Goal: Task Accomplishment & Management: Manage account settings

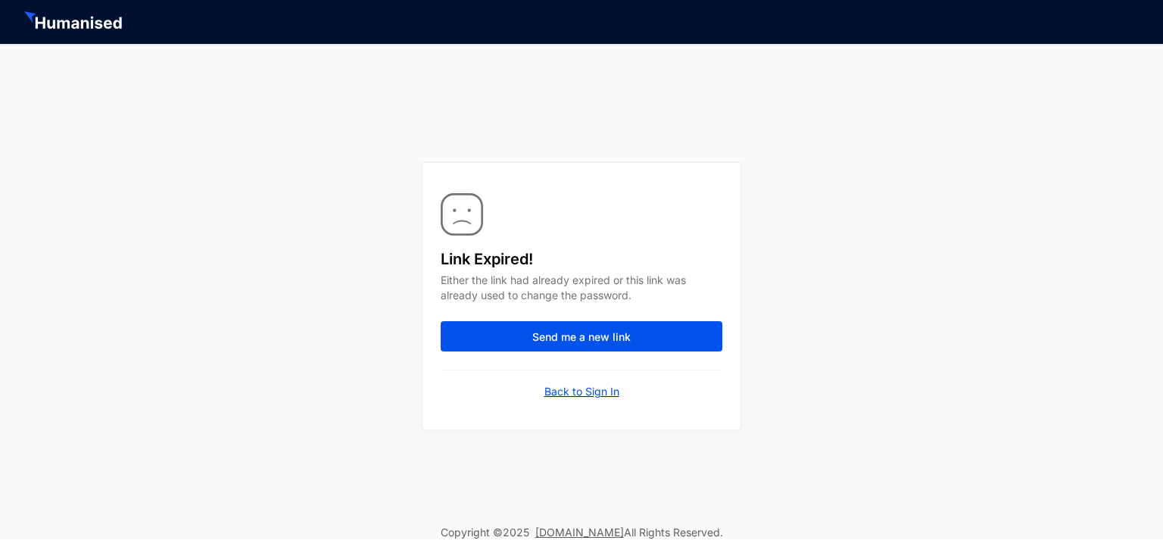
click at [596, 390] on p "Back to Sign In" at bounding box center [581, 391] width 75 height 15
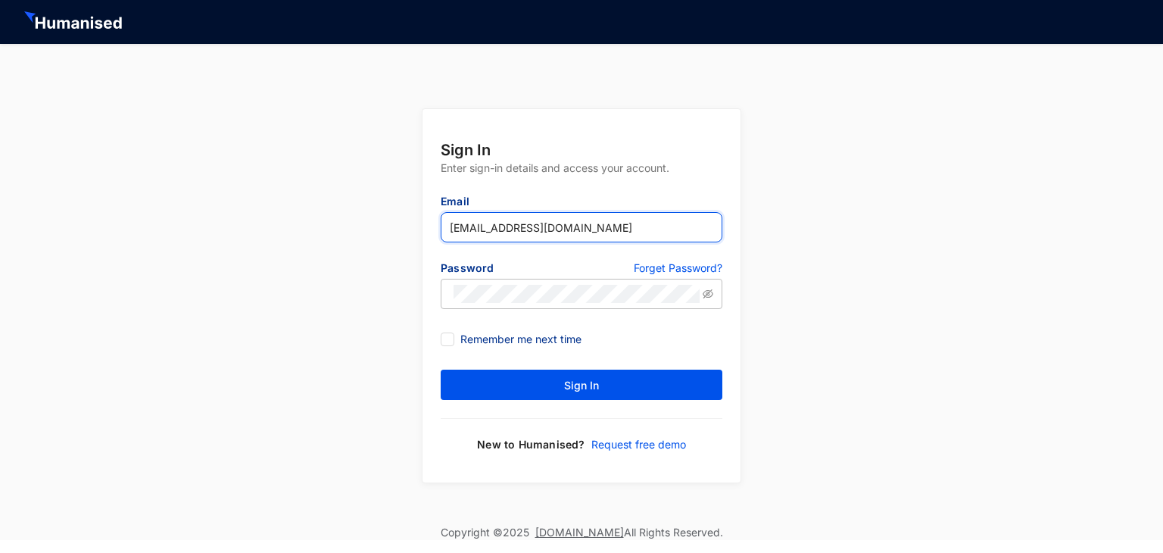
click at [547, 226] on input "[EMAIL_ADDRESS][DOMAIN_NAME]" at bounding box center [582, 227] width 282 height 30
drag, startPoint x: 547, startPoint y: 226, endPoint x: 436, endPoint y: 211, distance: 112.3
click at [445, 212] on input "[EMAIL_ADDRESS][DOMAIN_NAME]" at bounding box center [582, 227] width 282 height 30
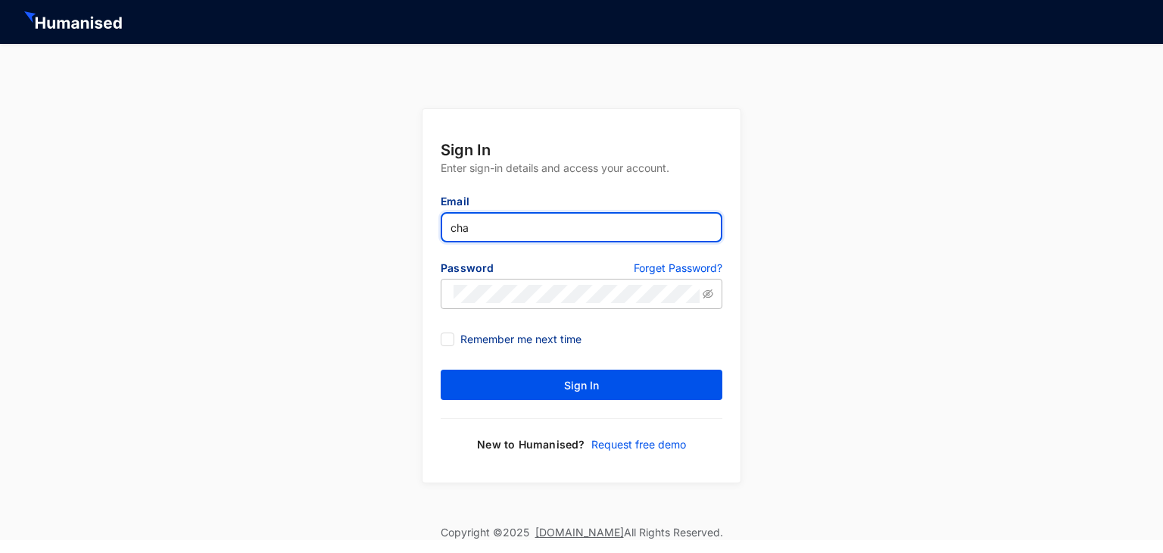
type input "[EMAIL_ADDRESS][DOMAIN_NAME]"
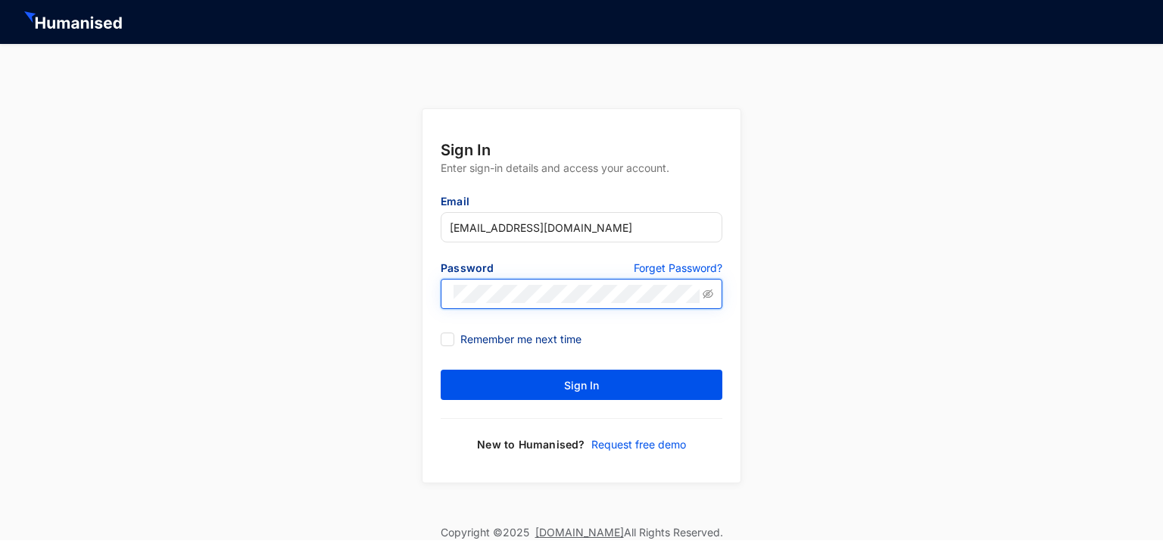
click at [447, 288] on span at bounding box center [582, 294] width 282 height 30
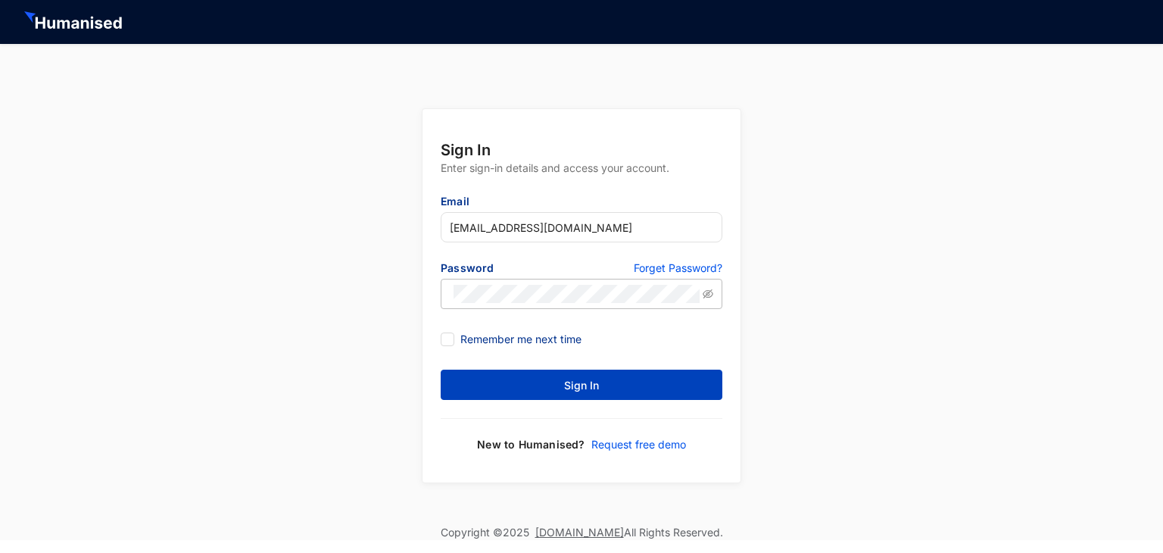
click at [493, 388] on button "Sign In" at bounding box center [582, 384] width 282 height 30
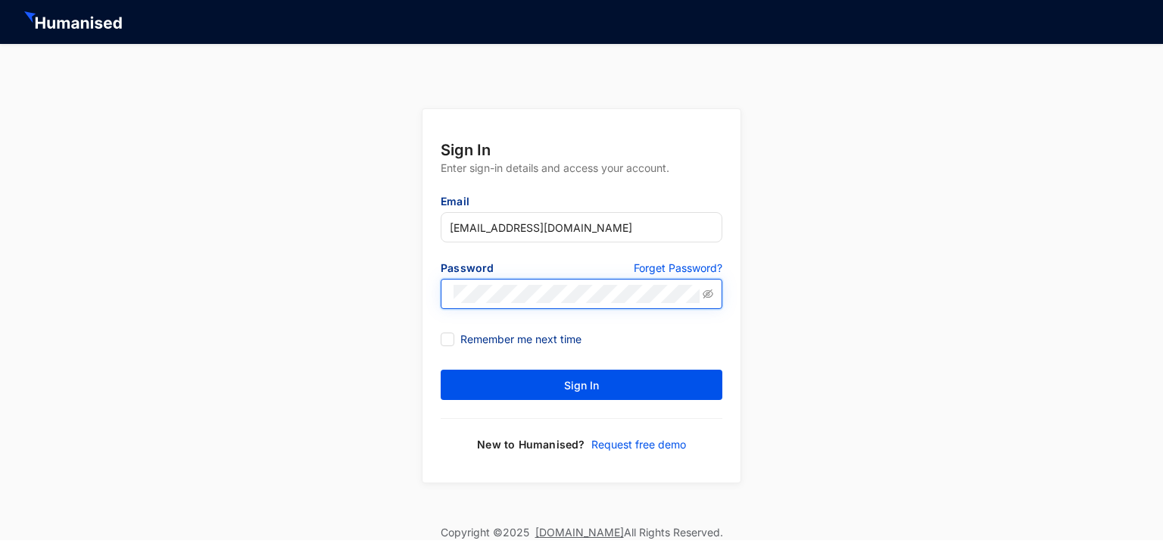
click at [450, 294] on span at bounding box center [582, 294] width 282 height 30
click at [441, 369] on button "Sign In" at bounding box center [582, 384] width 282 height 30
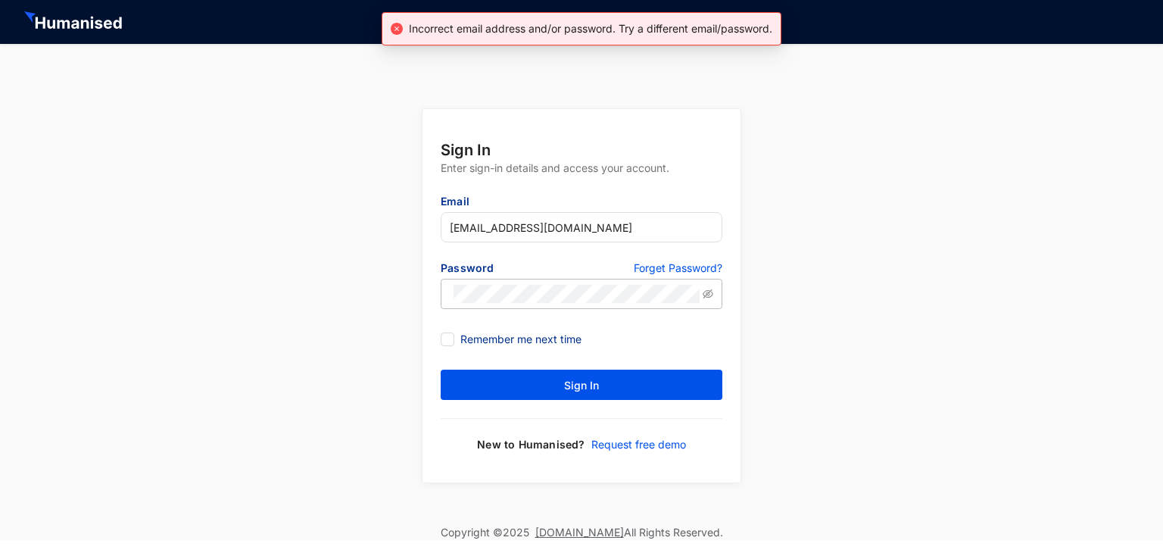
click at [680, 272] on p "Forget Password?" at bounding box center [678, 269] width 89 height 18
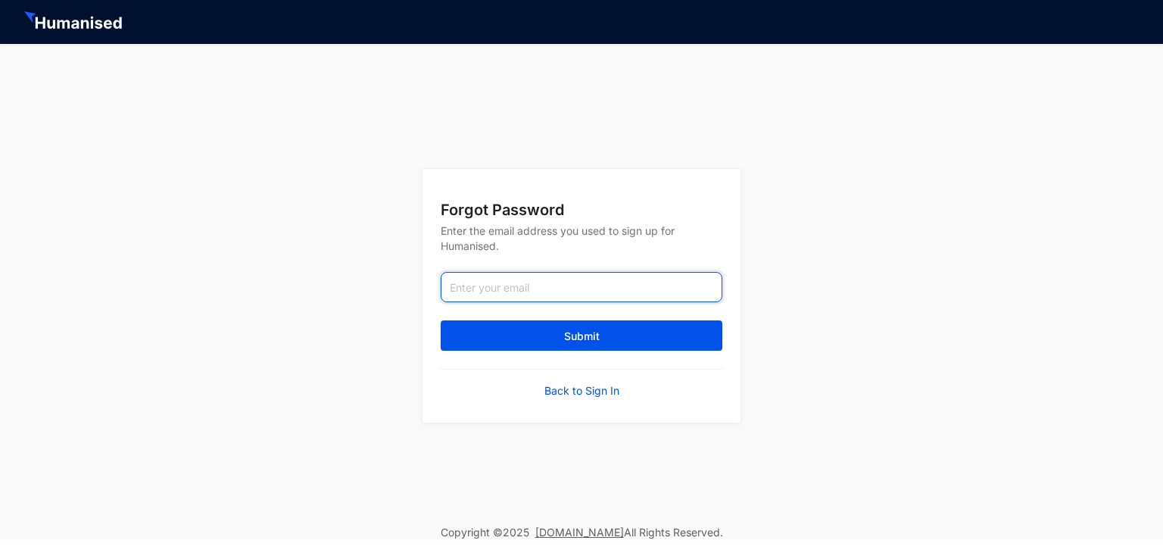
click at [593, 288] on input "email" at bounding box center [582, 287] width 282 height 30
type input "[EMAIL_ADDRESS][DOMAIN_NAME]"
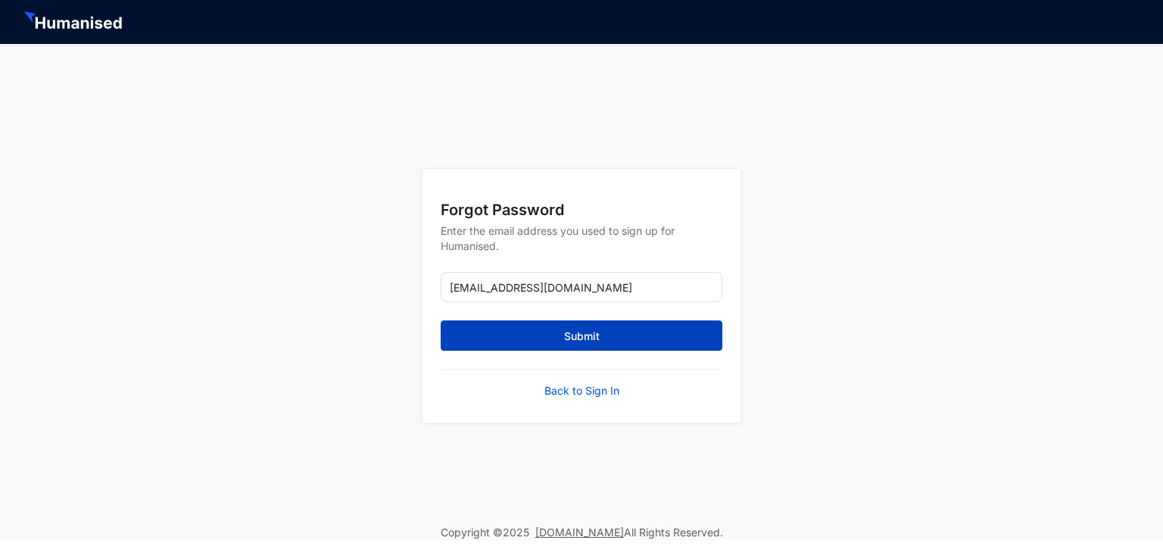
click at [564, 329] on span "Submit" at bounding box center [582, 335] width 36 height 15
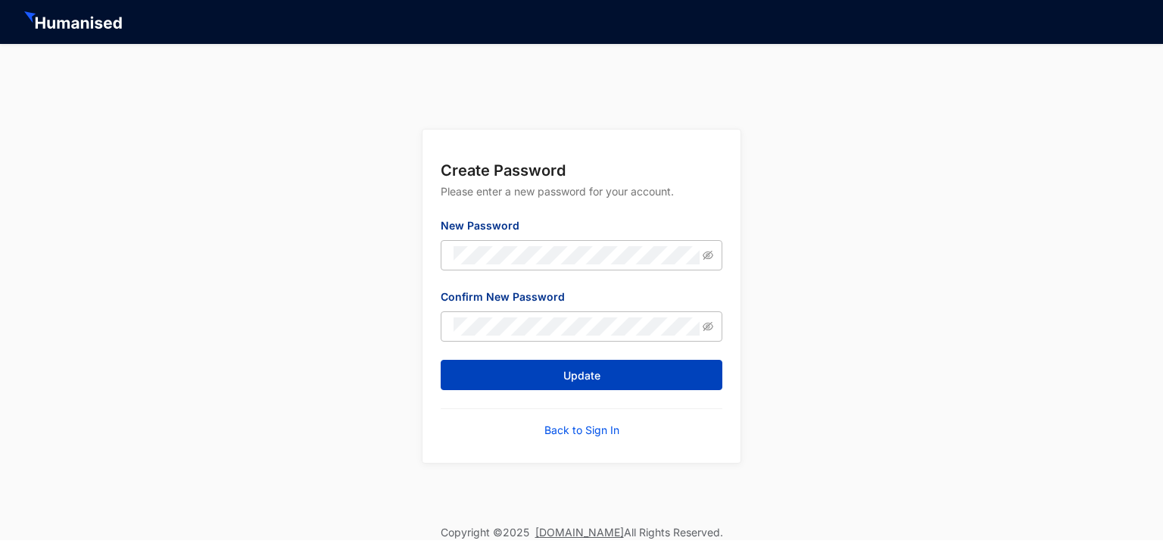
click at [475, 370] on button "Update" at bounding box center [582, 375] width 282 height 30
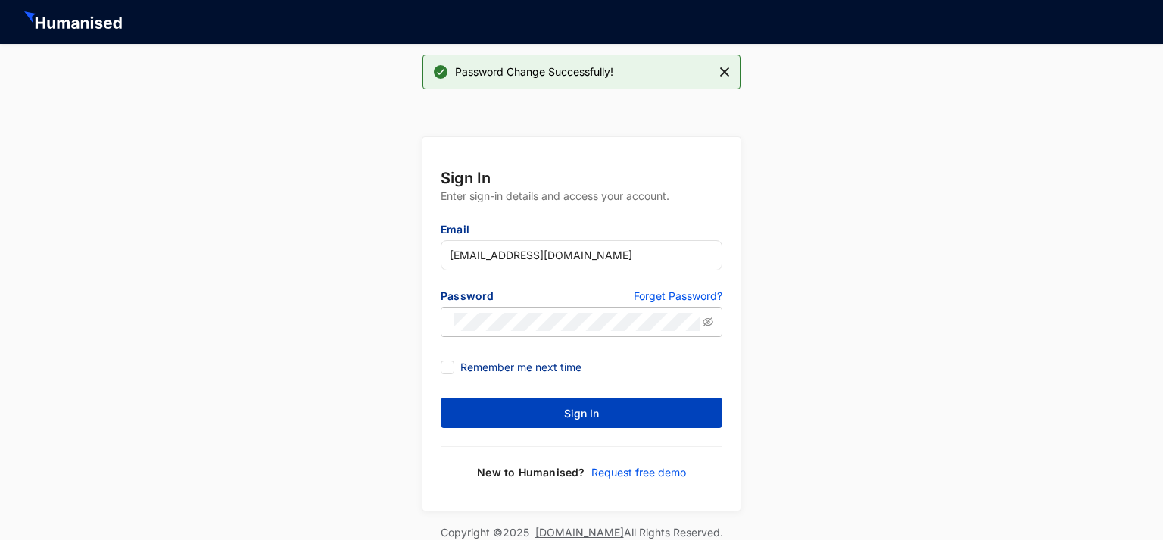
click at [535, 397] on button "Sign In" at bounding box center [582, 412] width 282 height 30
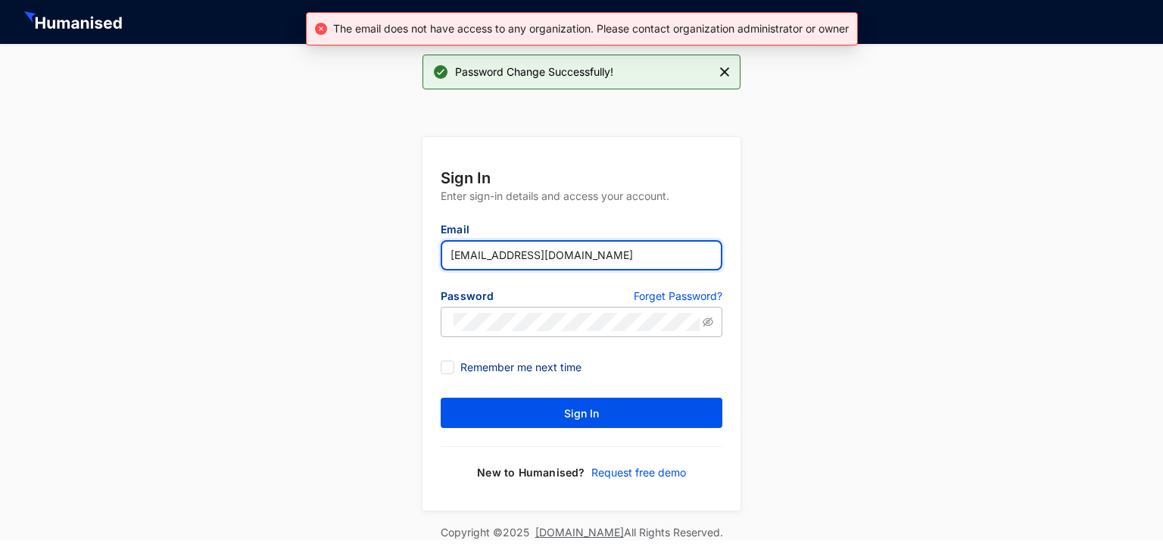
drag, startPoint x: 523, startPoint y: 256, endPoint x: 414, endPoint y: 241, distance: 109.9
click at [414, 241] on div "Sign In Enter sign-in details and access your account. Email [EMAIL_ADDRESS][DO…" at bounding box center [581, 311] width 1163 height 425
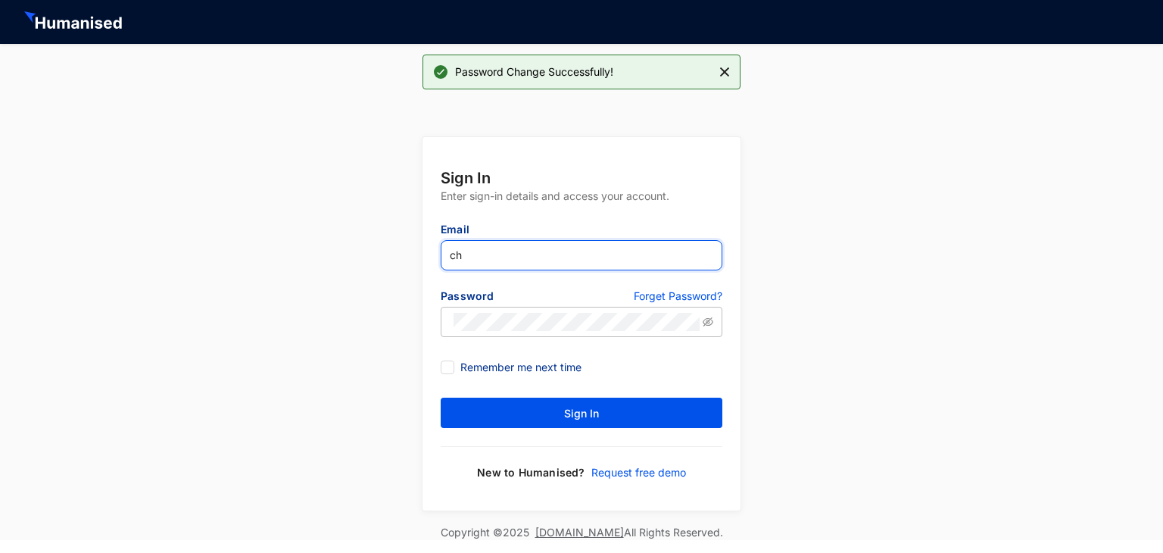
type input "[EMAIL_ADDRESS][DOMAIN_NAME]"
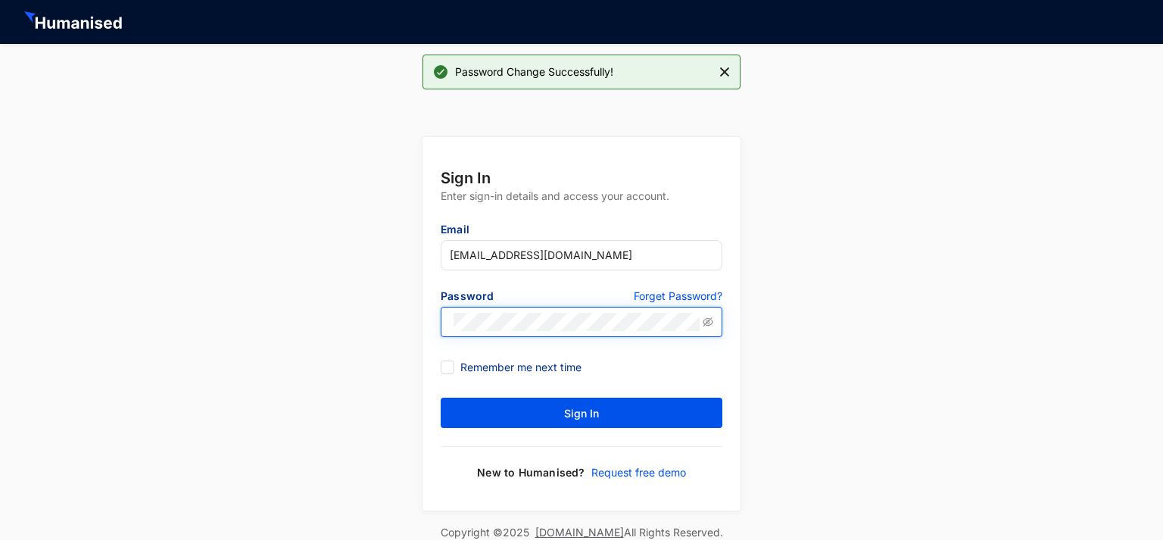
click at [448, 319] on span at bounding box center [582, 322] width 282 height 30
click at [441, 397] on button "Sign In" at bounding box center [582, 412] width 282 height 30
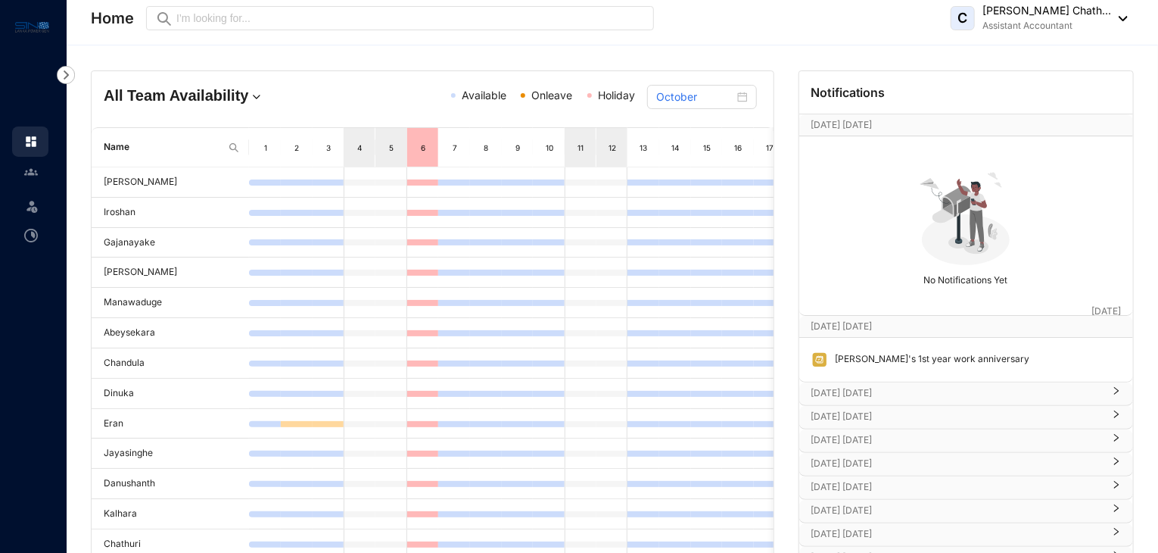
click at [559, 100] on span "Onleave" at bounding box center [551, 95] width 41 height 13
click at [275, 56] on div "All Team Availability Available Onleave Holiday October Name 1 2 3 4 5 6 7 8 9 …" at bounding box center [612, 398] width 1091 height 707
click at [31, 139] on img at bounding box center [31, 142] width 14 height 14
click at [659, 103] on input "October" at bounding box center [694, 97] width 77 height 17
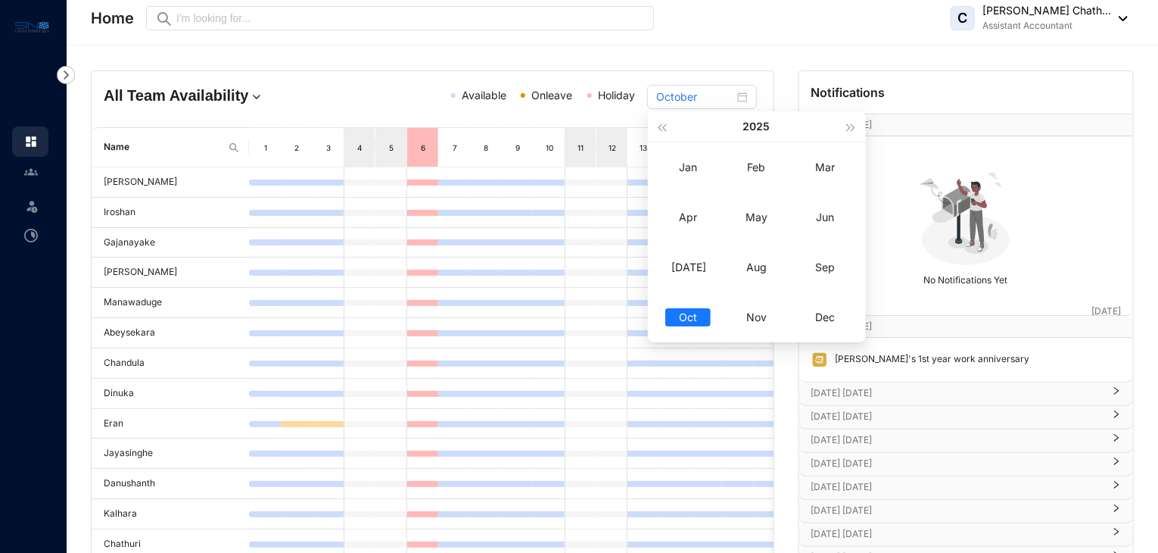
click at [274, 31] on div "Home Preview C [PERSON_NAME] Chath... Assistant Accountant" at bounding box center [609, 18] width 1037 height 30
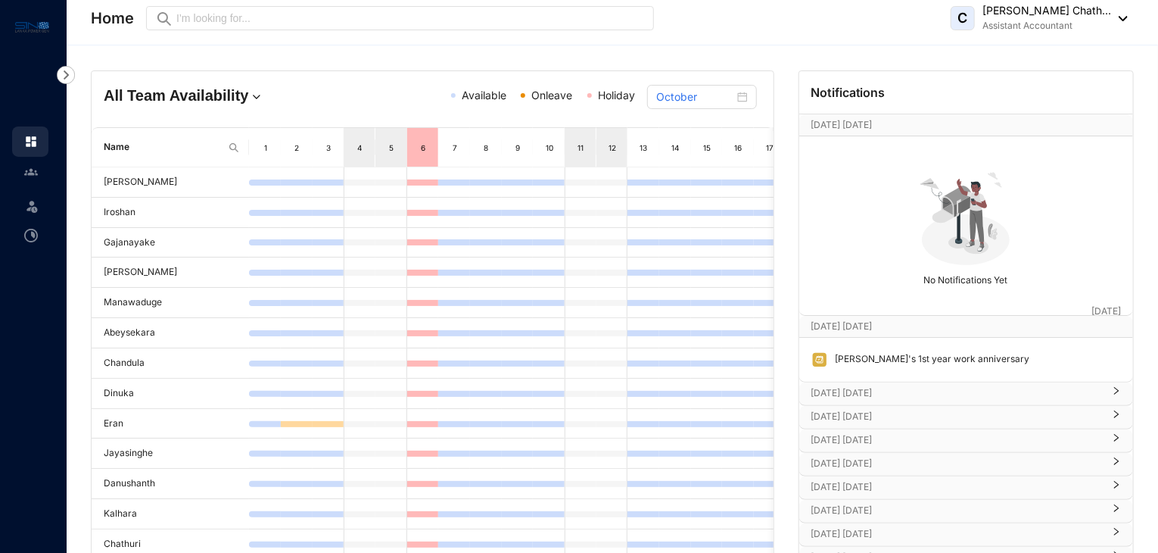
click at [986, 23] on p "Assistant Accountant" at bounding box center [1046, 25] width 129 height 15
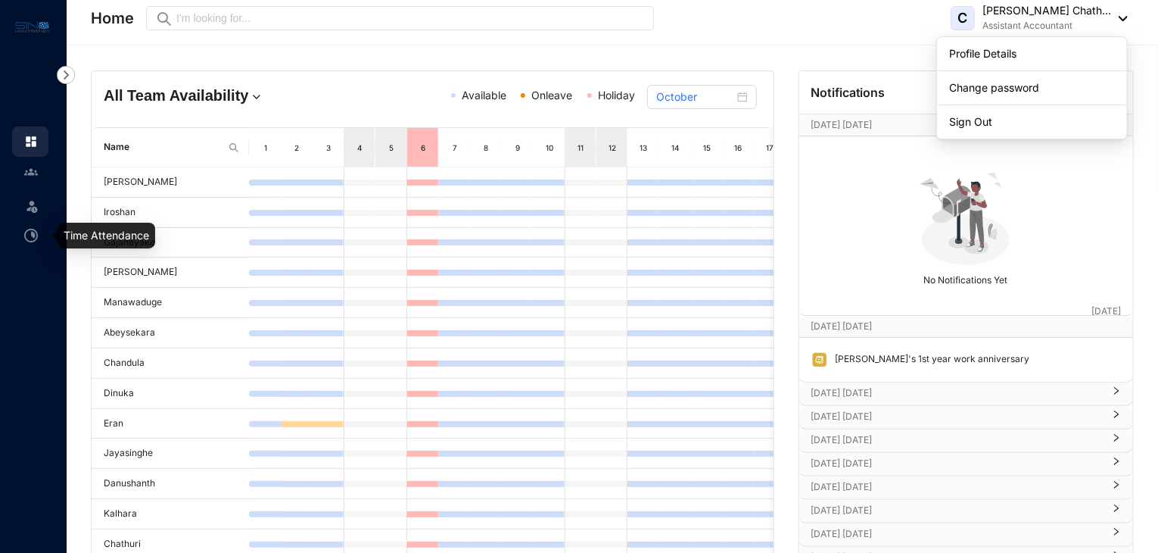
click at [27, 236] on img at bounding box center [31, 236] width 14 height 14
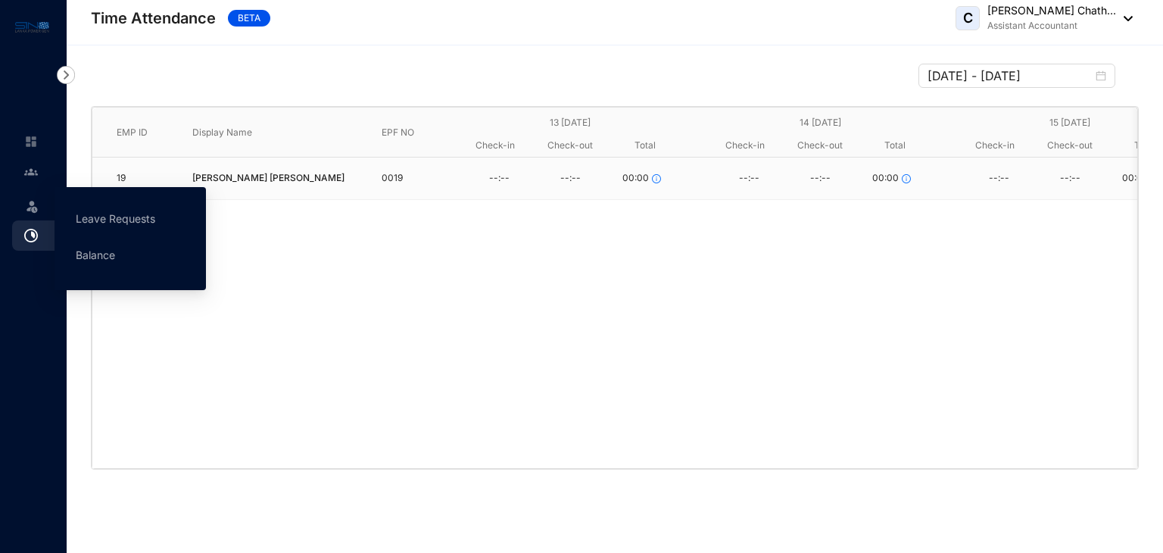
click at [31, 204] on icon at bounding box center [33, 204] width 8 height 0
click at [104, 257] on link "Balance" at bounding box center [95, 254] width 39 height 13
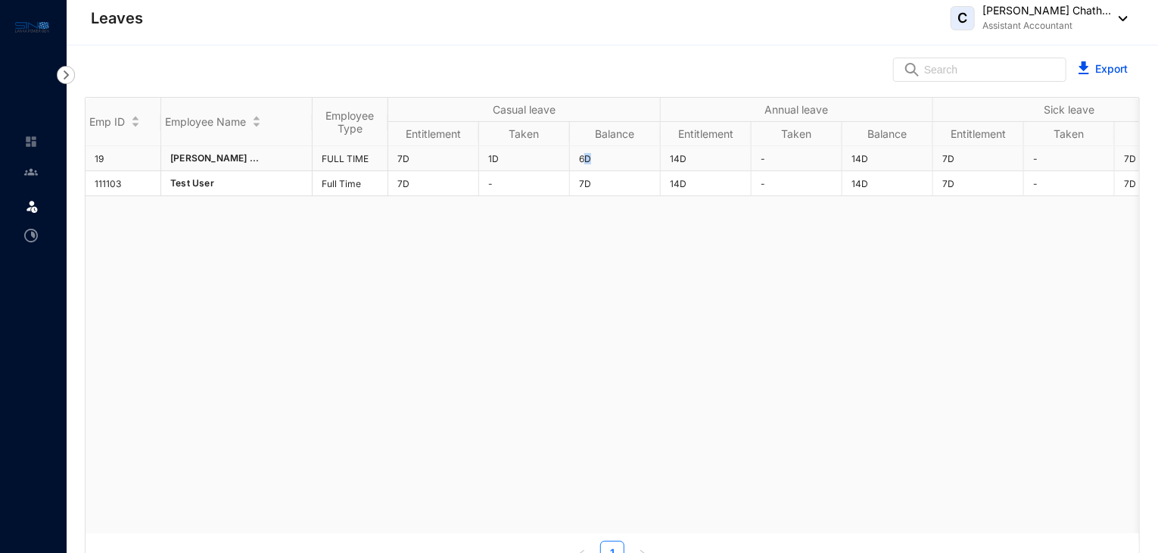
drag, startPoint x: 597, startPoint y: 157, endPoint x: 612, endPoint y: 154, distance: 15.6
click at [584, 157] on td "6D" at bounding box center [615, 158] width 91 height 25
drag, startPoint x: 690, startPoint y: 156, endPoint x: 675, endPoint y: 157, distance: 15.2
click at [675, 157] on td "14D" at bounding box center [706, 158] width 91 height 25
click at [512, 155] on td "1D" at bounding box center [524, 158] width 91 height 25
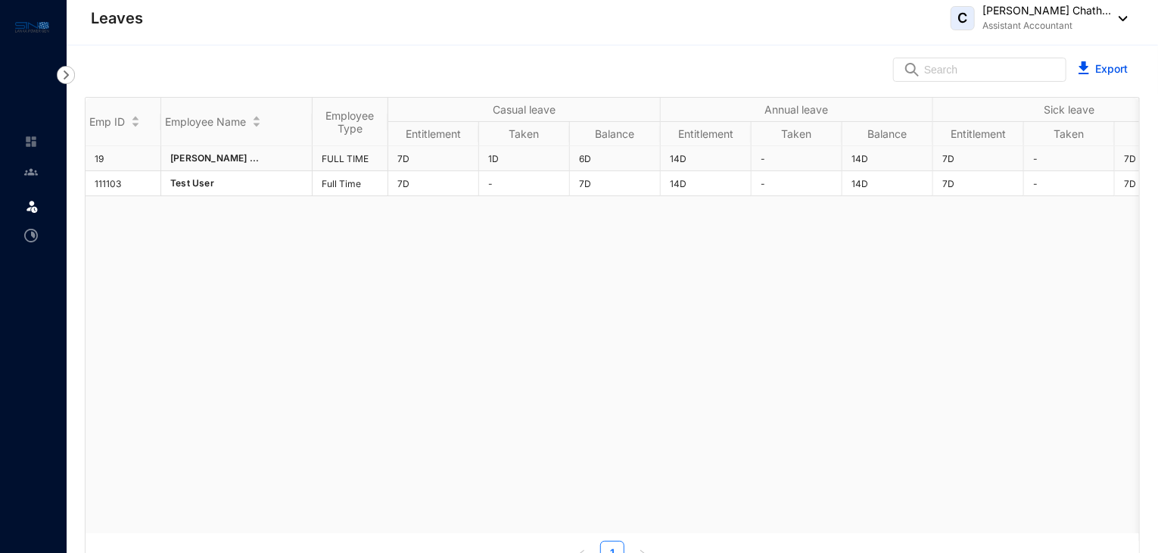
click at [505, 151] on td "1D" at bounding box center [524, 158] width 91 height 25
click at [490, 151] on td "1D" at bounding box center [524, 158] width 91 height 25
click at [996, 76] on input "text" at bounding box center [990, 69] width 132 height 23
click at [1066, 111] on th "Sick leave" at bounding box center [1069, 110] width 272 height 24
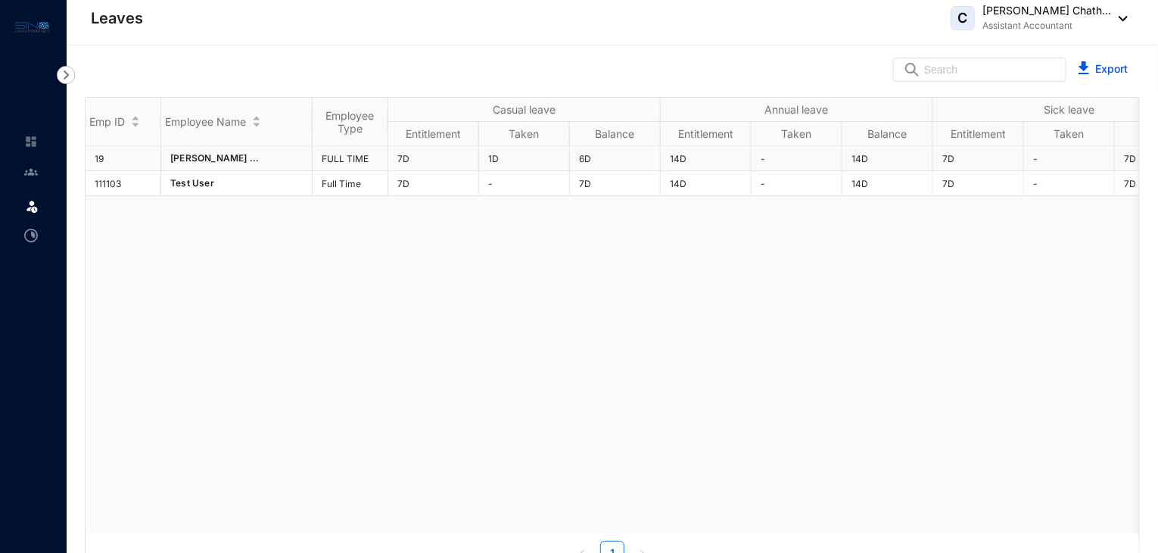
click at [702, 156] on td "14D" at bounding box center [706, 158] width 91 height 25
drag, startPoint x: 770, startPoint y: 156, endPoint x: 792, endPoint y: 155, distance: 22.7
click at [771, 157] on td "-" at bounding box center [797, 158] width 91 height 25
click at [792, 155] on td "-" at bounding box center [797, 158] width 91 height 25
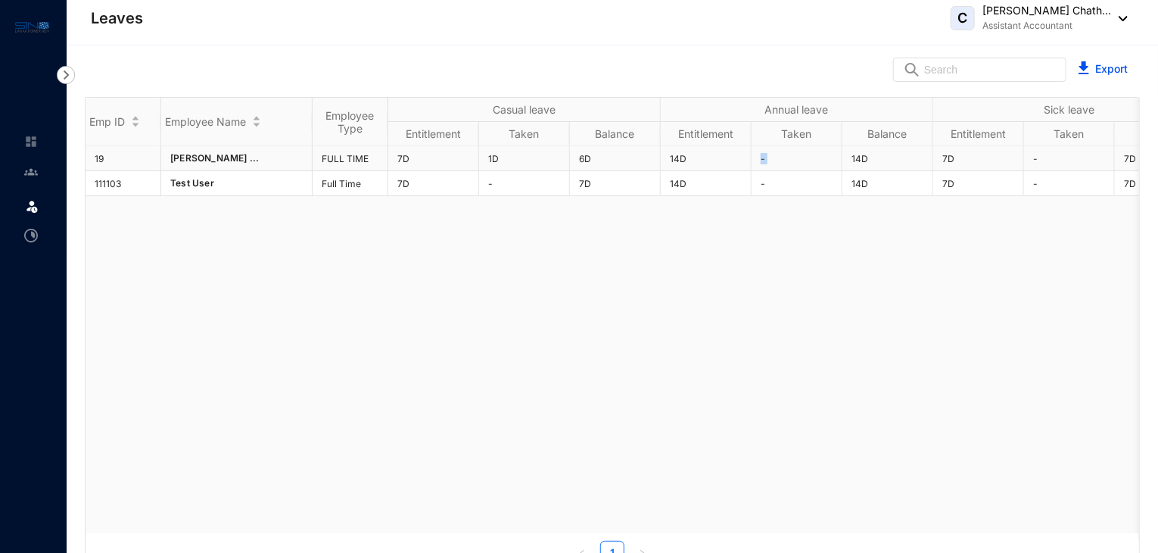
click at [792, 155] on td "-" at bounding box center [797, 158] width 91 height 25
drag, startPoint x: 515, startPoint y: 158, endPoint x: 490, endPoint y: 157, distance: 24.2
click at [490, 157] on td "1D" at bounding box center [524, 158] width 91 height 25
click at [103, 154] on td "19" at bounding box center [124, 158] width 76 height 25
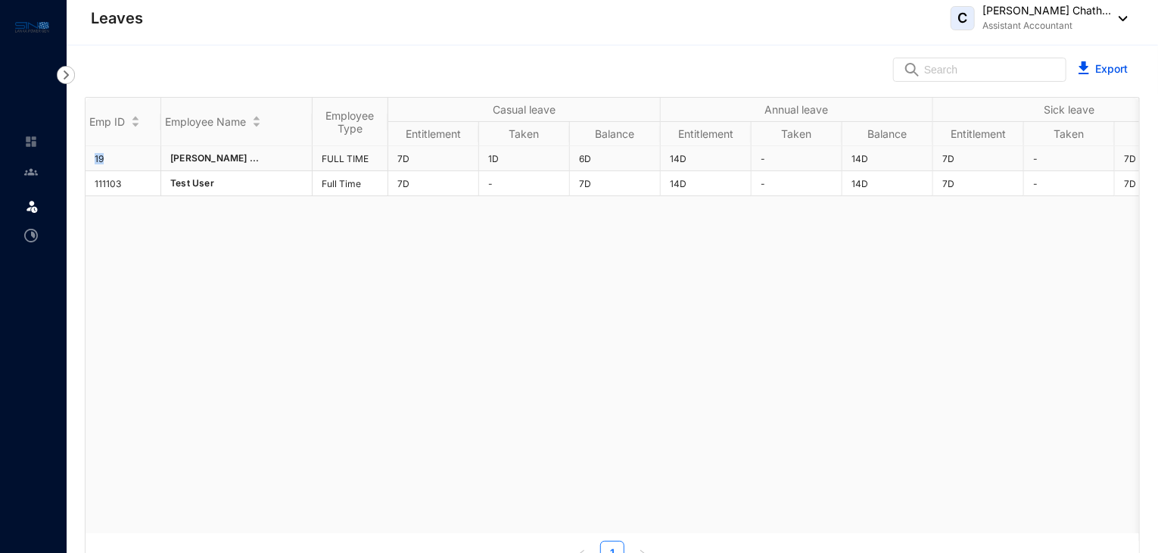
drag, startPoint x: 103, startPoint y: 154, endPoint x: 88, endPoint y: 156, distance: 15.2
click at [88, 156] on td "19" at bounding box center [124, 158] width 76 height 25
drag, startPoint x: 512, startPoint y: 155, endPoint x: 485, endPoint y: 151, distance: 27.5
click at [485, 151] on td "1D" at bounding box center [524, 158] width 91 height 25
click at [294, 149] on td "[PERSON_NAME] ..." at bounding box center [236, 158] width 151 height 25
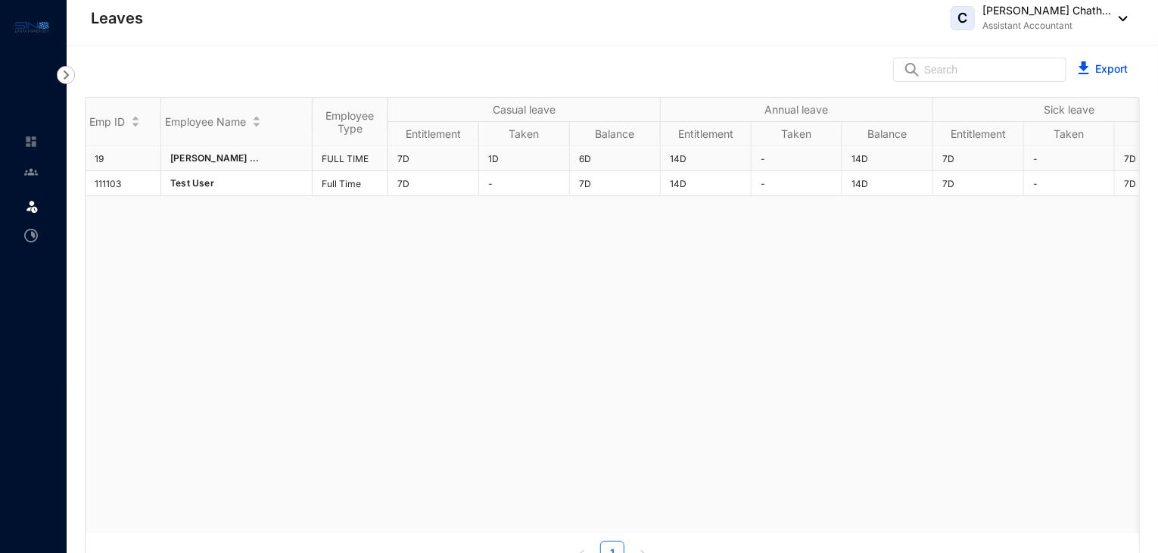
click at [363, 150] on td "FULL TIME" at bounding box center [351, 158] width 76 height 25
drag, startPoint x: 440, startPoint y: 155, endPoint x: 366, endPoint y: 154, distance: 74.2
click at [366, 154] on tr "19 [PERSON_NAME] ... FULL TIME 7D 1D 6D 14D - 14D 7D - 7D - - - - - - - - -" at bounding box center [1055, 158] width 1938 height 25
drag, startPoint x: 178, startPoint y: 157, endPoint x: 321, endPoint y: 157, distance: 143.1
click at [321, 157] on tr "19 [PERSON_NAME] ... FULL TIME 7D 1D 6D 14D - 14D 7D - 7D - - - - - - - - -" at bounding box center [1055, 158] width 1938 height 25
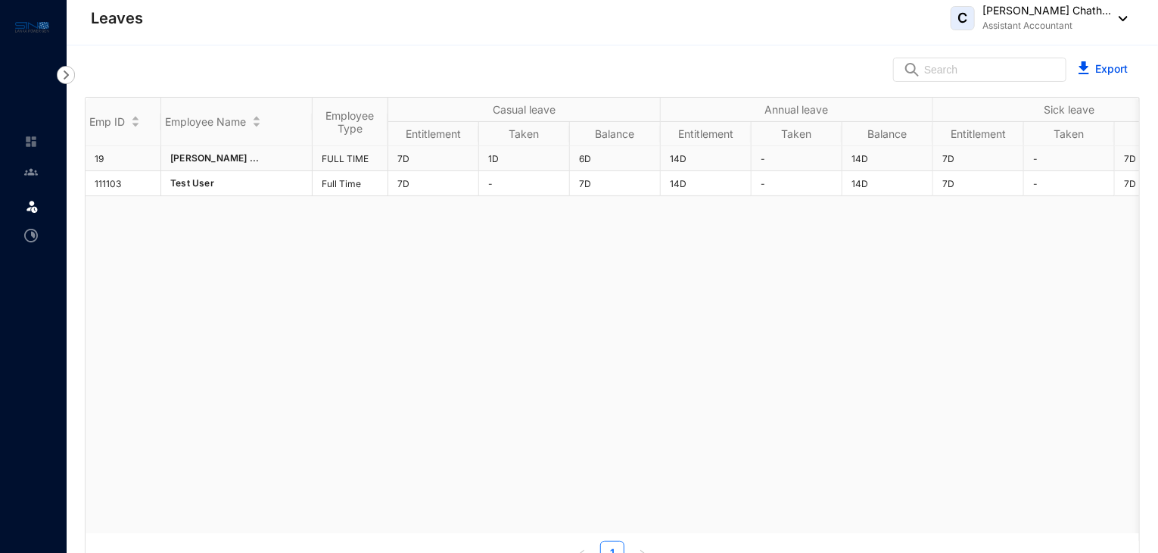
click at [409, 157] on td "7D" at bounding box center [433, 158] width 91 height 25
click at [491, 158] on td "1D" at bounding box center [524, 158] width 91 height 25
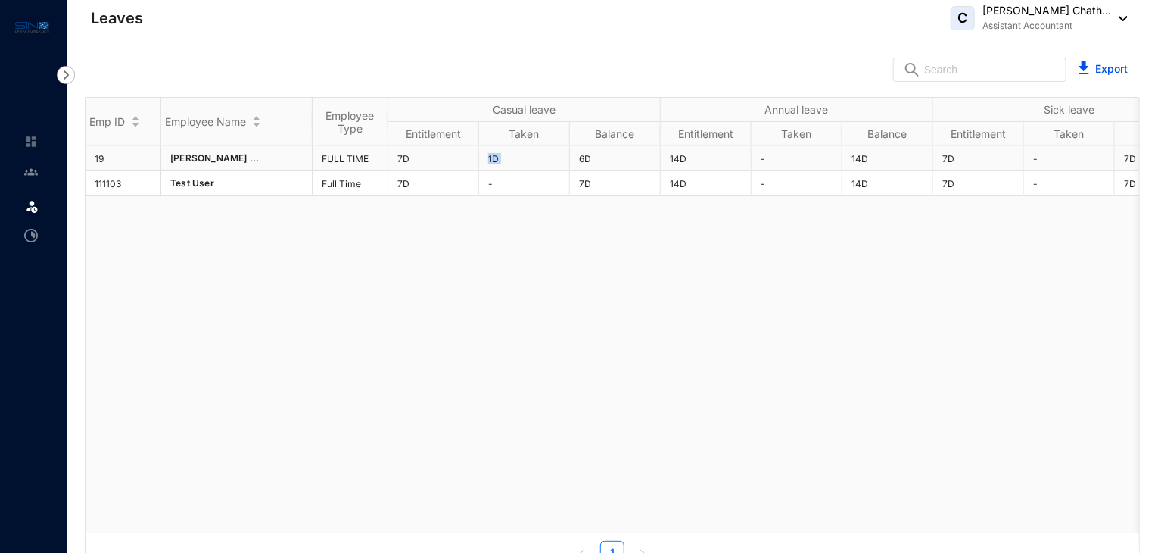
click at [491, 158] on td "1D" at bounding box center [524, 158] width 91 height 25
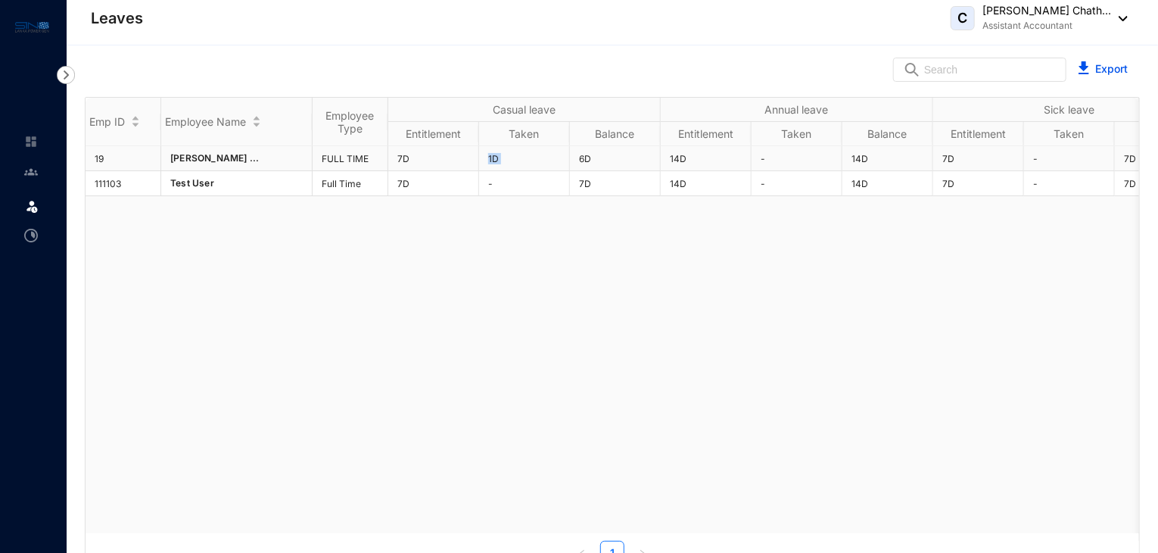
click at [571, 161] on td "6D" at bounding box center [615, 158] width 91 height 25
click at [612, 158] on td "6D" at bounding box center [615, 158] width 91 height 25
click at [617, 158] on td "6D" at bounding box center [615, 158] width 91 height 25
click at [662, 155] on td "14D" at bounding box center [706, 158] width 91 height 25
click at [663, 155] on td "14D" at bounding box center [706, 158] width 91 height 25
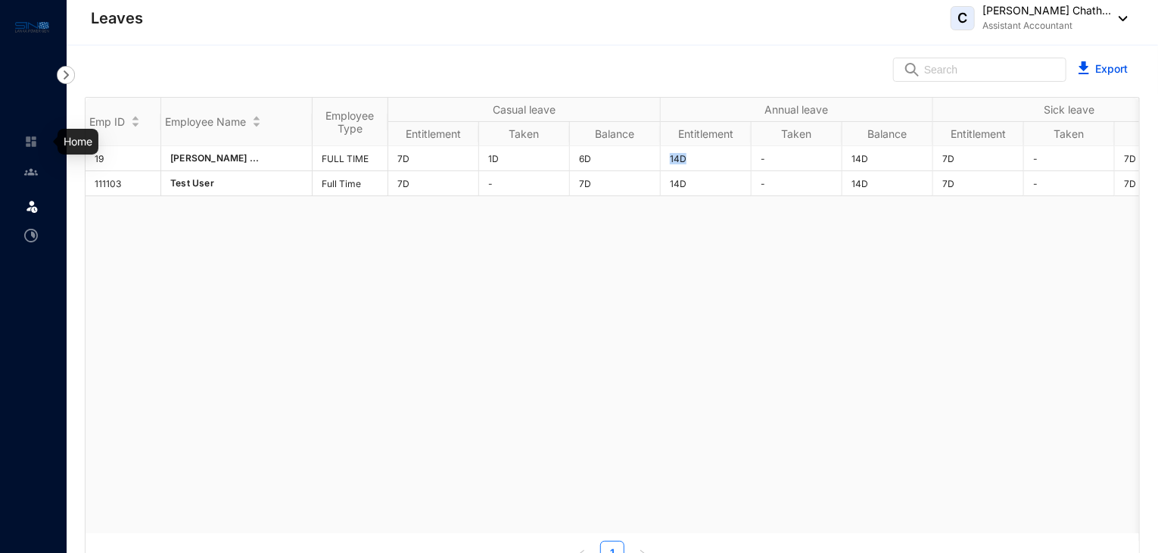
click at [29, 148] on link at bounding box center [43, 141] width 38 height 15
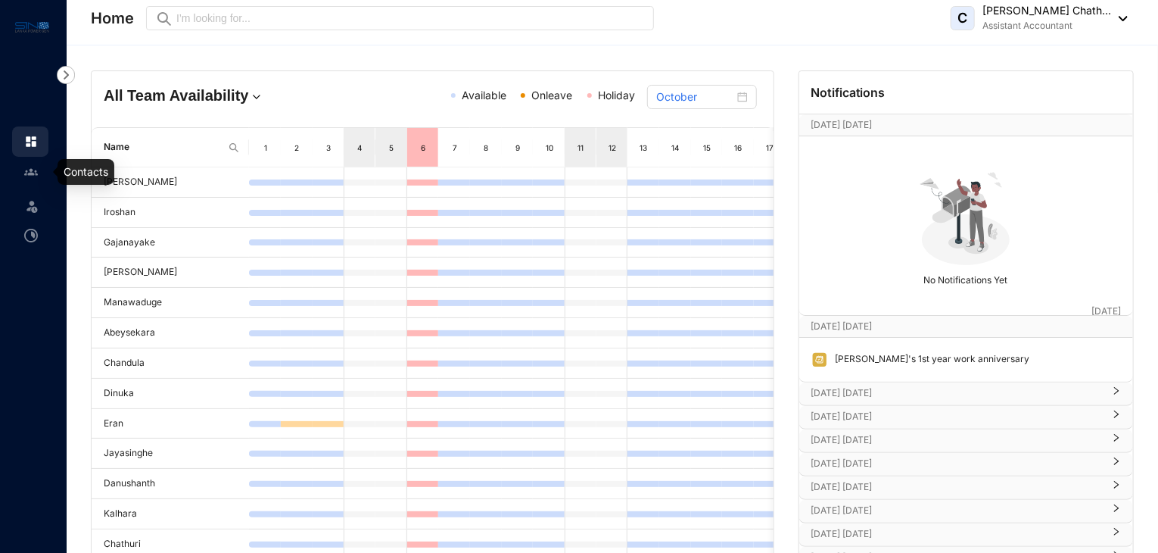
click at [27, 165] on img at bounding box center [31, 172] width 14 height 14
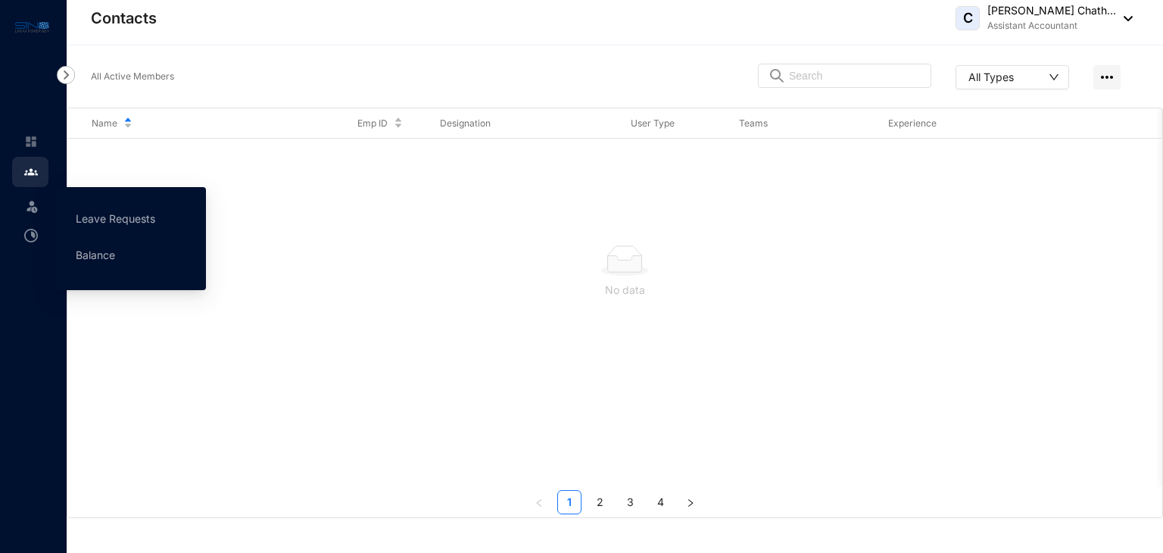
click at [30, 208] on img at bounding box center [31, 205] width 15 height 15
click at [122, 225] on link "Leave Requests" at bounding box center [115, 218] width 79 height 13
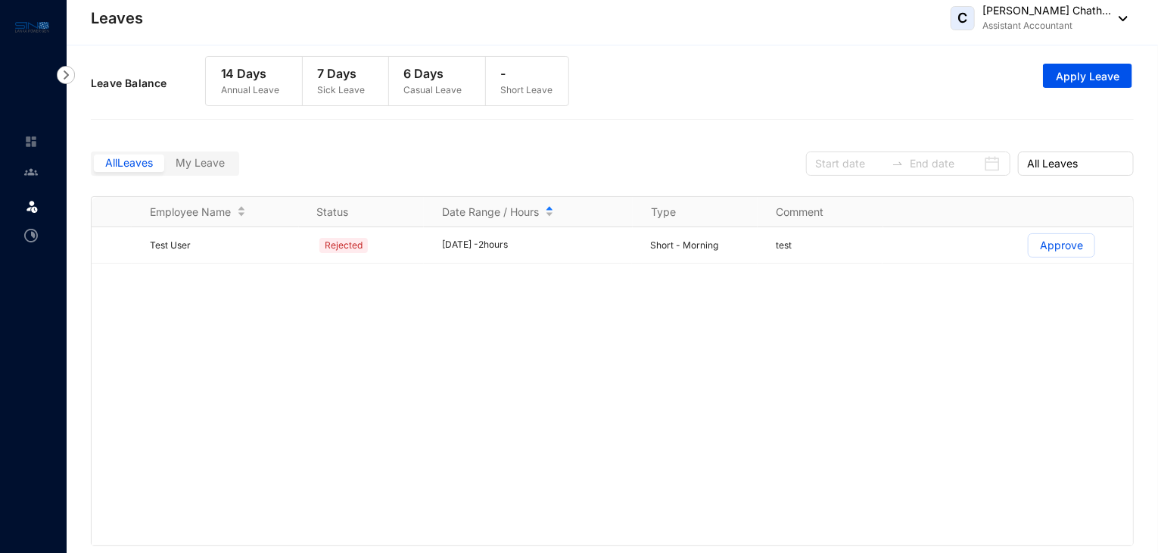
click at [196, 160] on span "My Leave" at bounding box center [200, 162] width 49 height 13
click at [164, 167] on input "My Leave" at bounding box center [164, 167] width 0 height 0
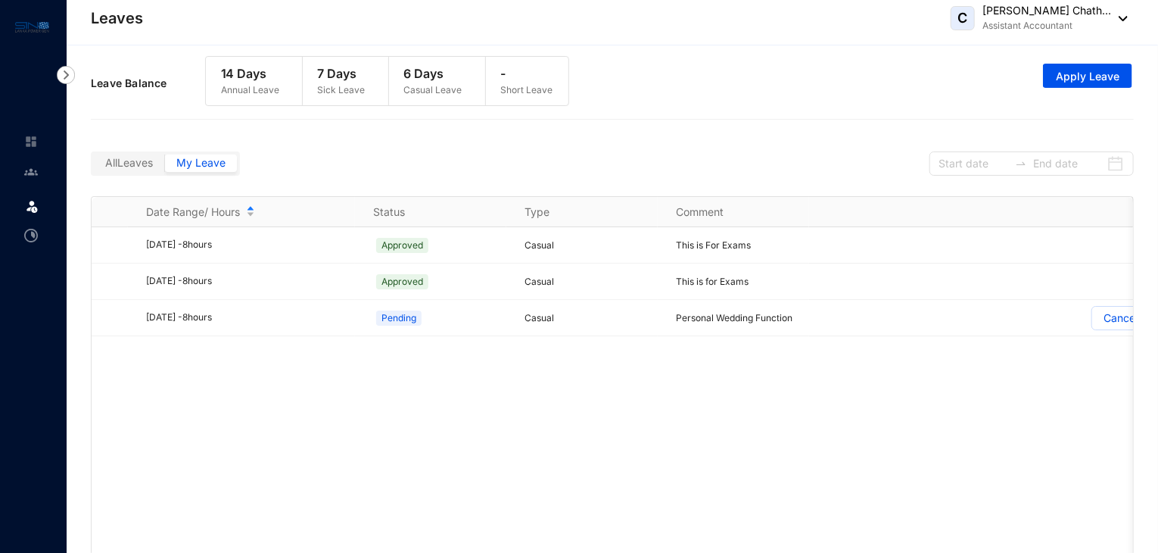
click at [133, 166] on span "All Leaves" at bounding box center [129, 162] width 48 height 13
click at [94, 167] on input "All Leaves" at bounding box center [94, 167] width 0 height 0
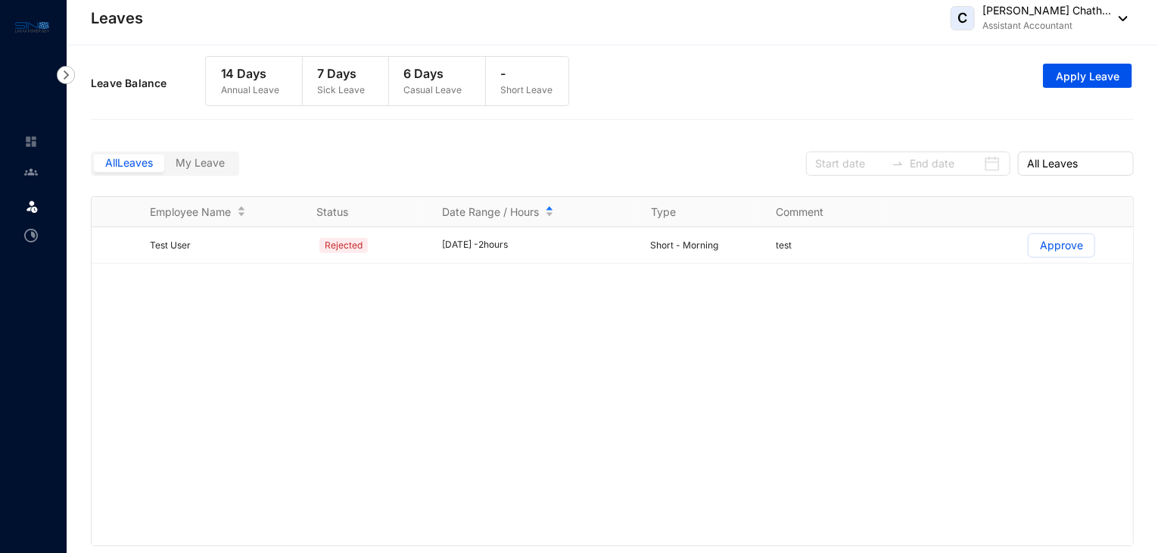
click at [212, 167] on span "My Leave" at bounding box center [200, 162] width 49 height 13
click at [164, 167] on input "My Leave" at bounding box center [164, 167] width 0 height 0
